Goal: Feedback & Contribution: Submit feedback/report problem

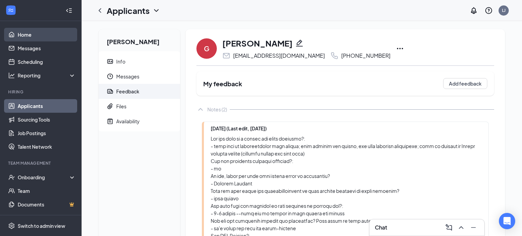
click at [34, 38] on link "Home" at bounding box center [47, 35] width 58 height 14
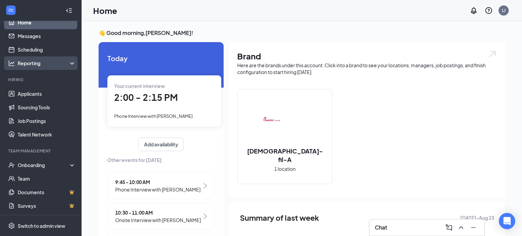
scroll to position [12, 0]
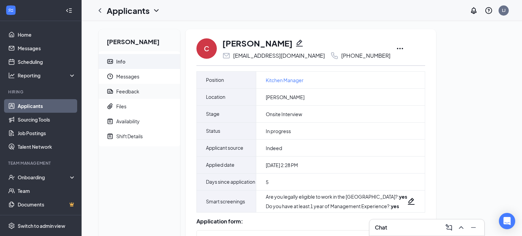
click at [133, 95] on span "Feedback" at bounding box center [145, 91] width 58 height 15
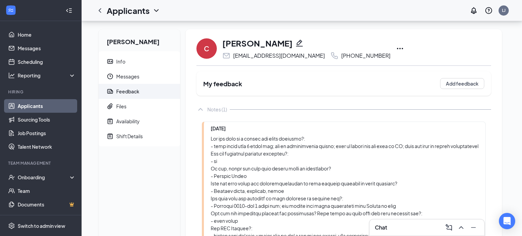
scroll to position [193, 0]
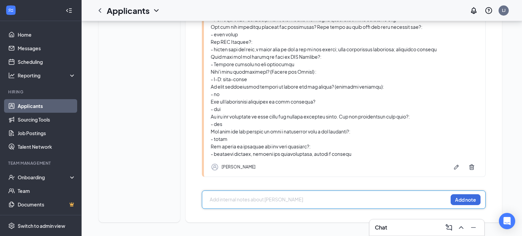
click at [269, 203] on div at bounding box center [328, 199] width 237 height 7
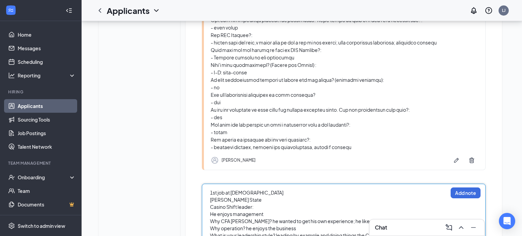
scroll to position [234, 0]
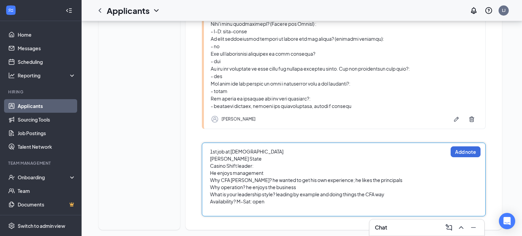
click at [403, 205] on div "Availability? M-Sat: open" at bounding box center [328, 201] width 237 height 7
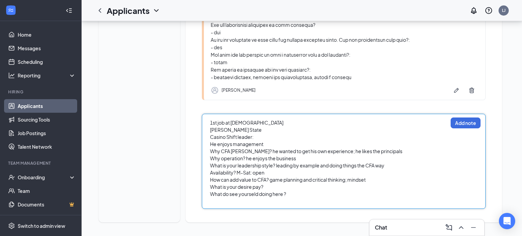
scroll to position [270, 0]
click at [267, 192] on span "What do see yourseld doing here ?" at bounding box center [248, 194] width 76 height 6
click at [265, 186] on div "What is your desire pay?" at bounding box center [328, 186] width 237 height 7
click at [259, 194] on span "What do see yourseld doing here ?" at bounding box center [248, 194] width 76 height 6
click at [293, 194] on div "What do see yourself doing here ?" at bounding box center [328, 194] width 237 height 7
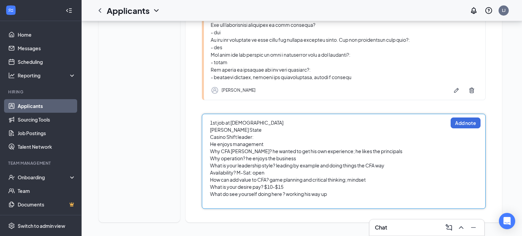
click at [219, 203] on div at bounding box center [328, 201] width 237 height 7
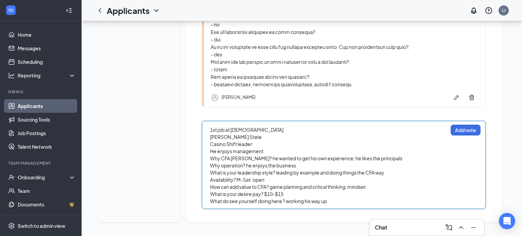
scroll to position [263, 0]
click at [463, 133] on button "Add note" at bounding box center [466, 130] width 30 height 11
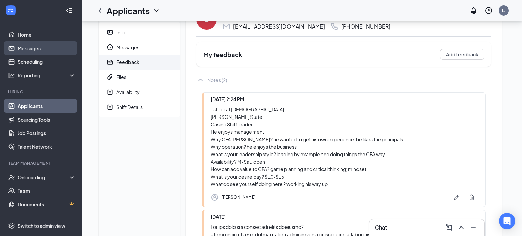
scroll to position [0, 0]
